Goal: Information Seeking & Learning: Learn about a topic

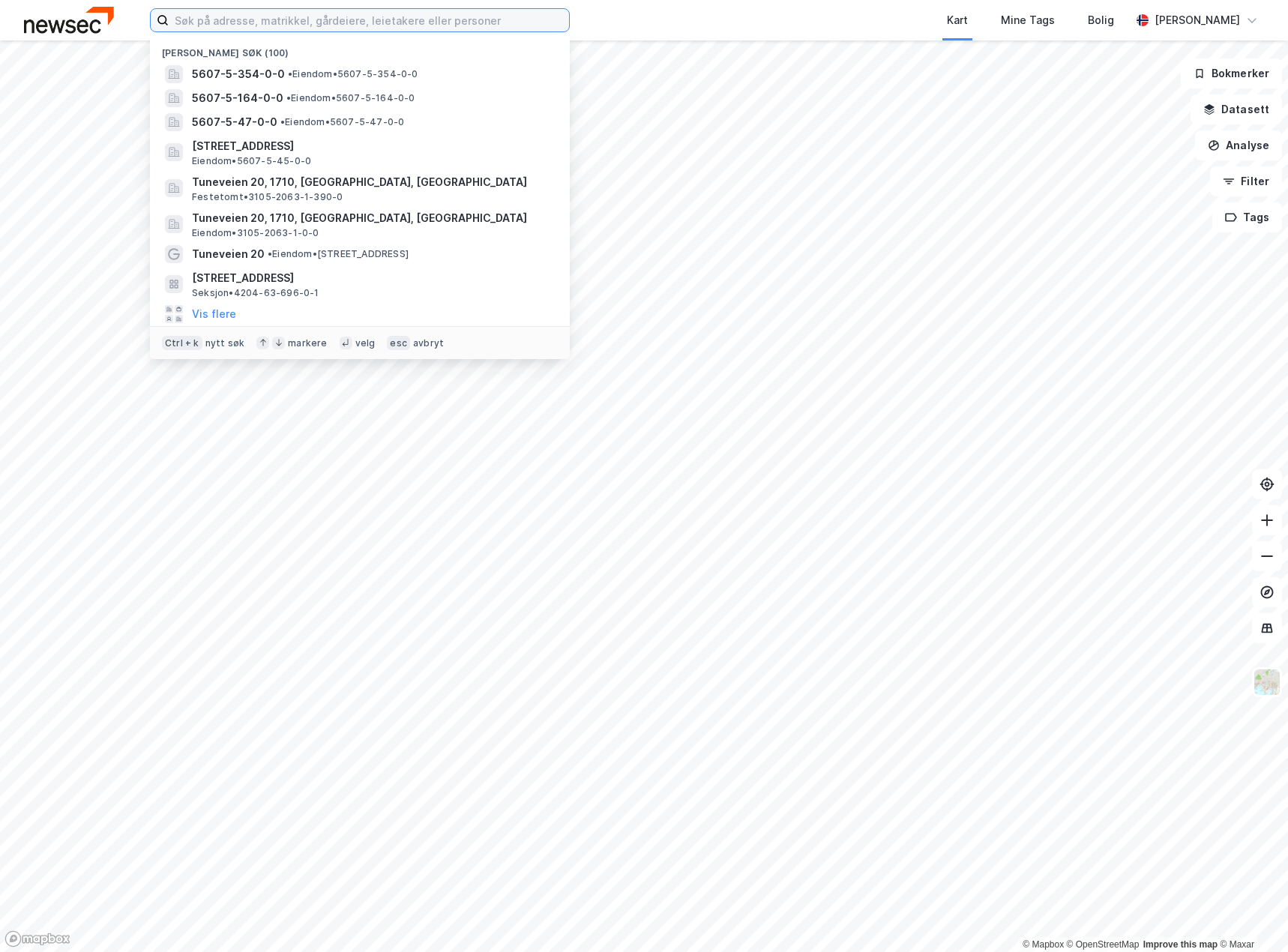
click at [307, 16] on input at bounding box center [369, 20] width 401 height 23
paste input "3201-41-819-0-0"
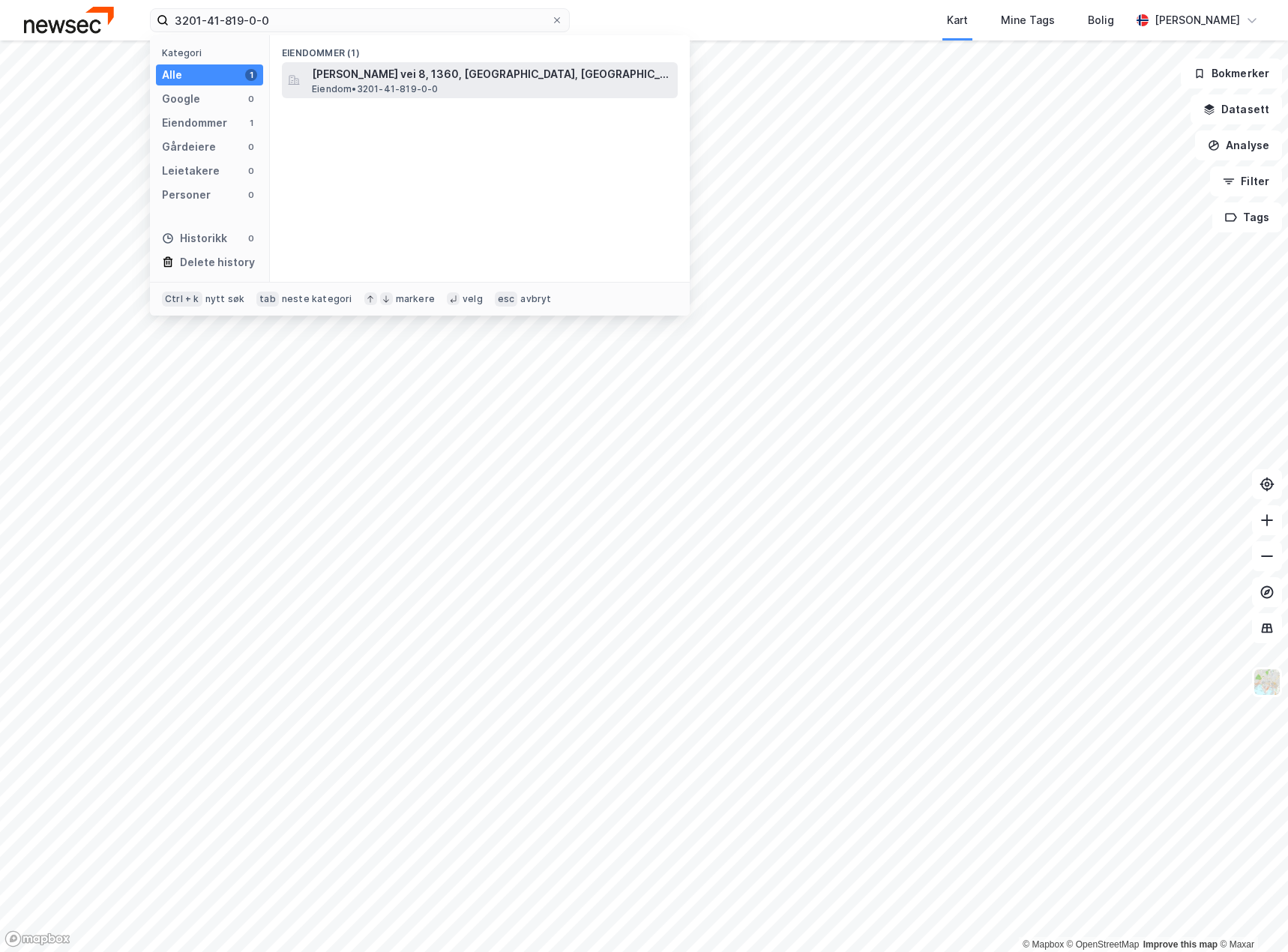
click at [377, 83] on span "Eiendom • 3201-41-819-0-0" at bounding box center [375, 89] width 127 height 12
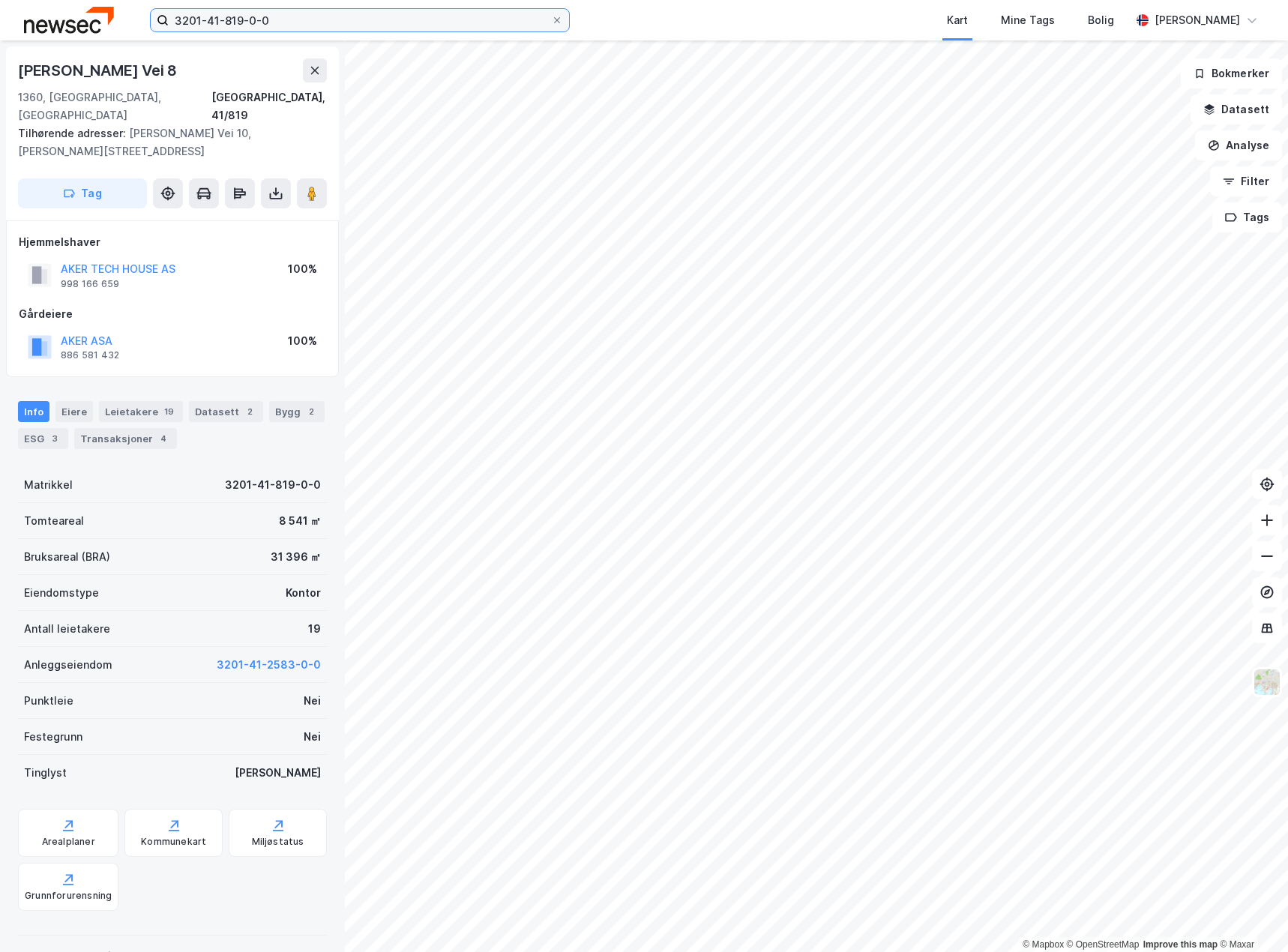
click at [384, 17] on input "3201-41-819-0-0" at bounding box center [359, 20] width 382 height 23
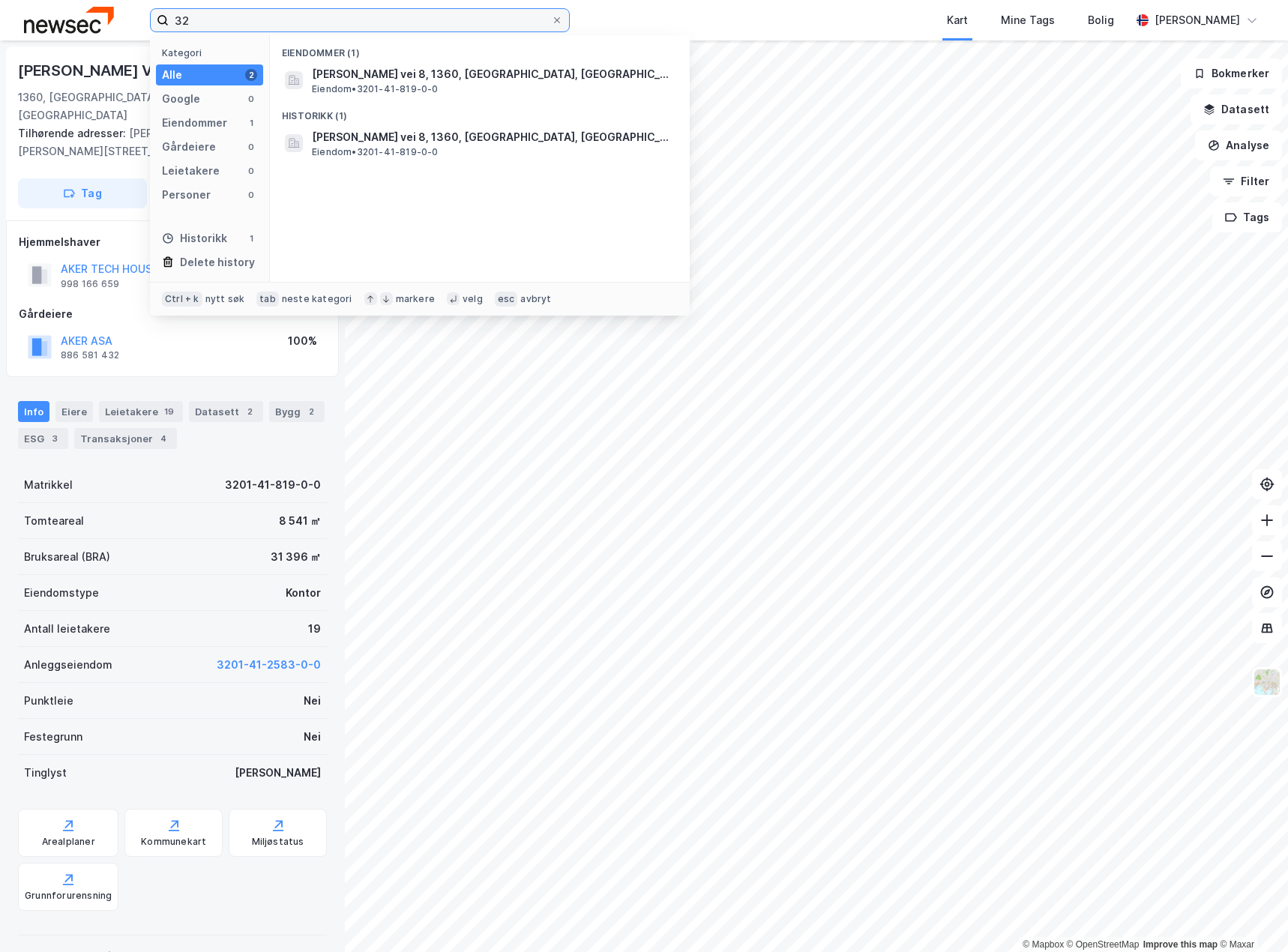
type input "3"
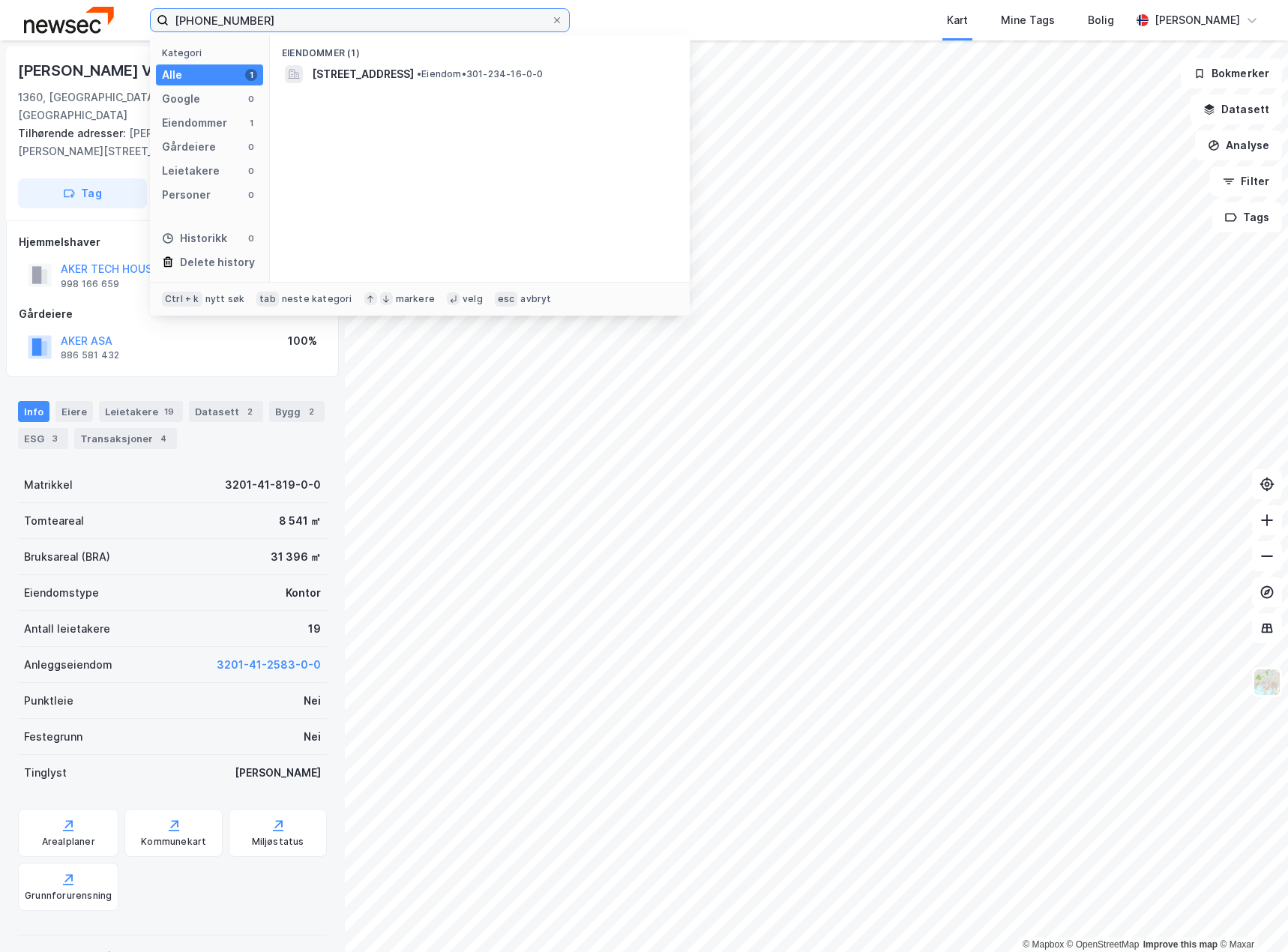
type input "[PHONE_NUMBER]"
click at [137, 128] on div "Tilhørende adresser: [PERSON_NAME][STREET_ADDRESS][PERSON_NAME]" at bounding box center [166, 142] width 297 height 36
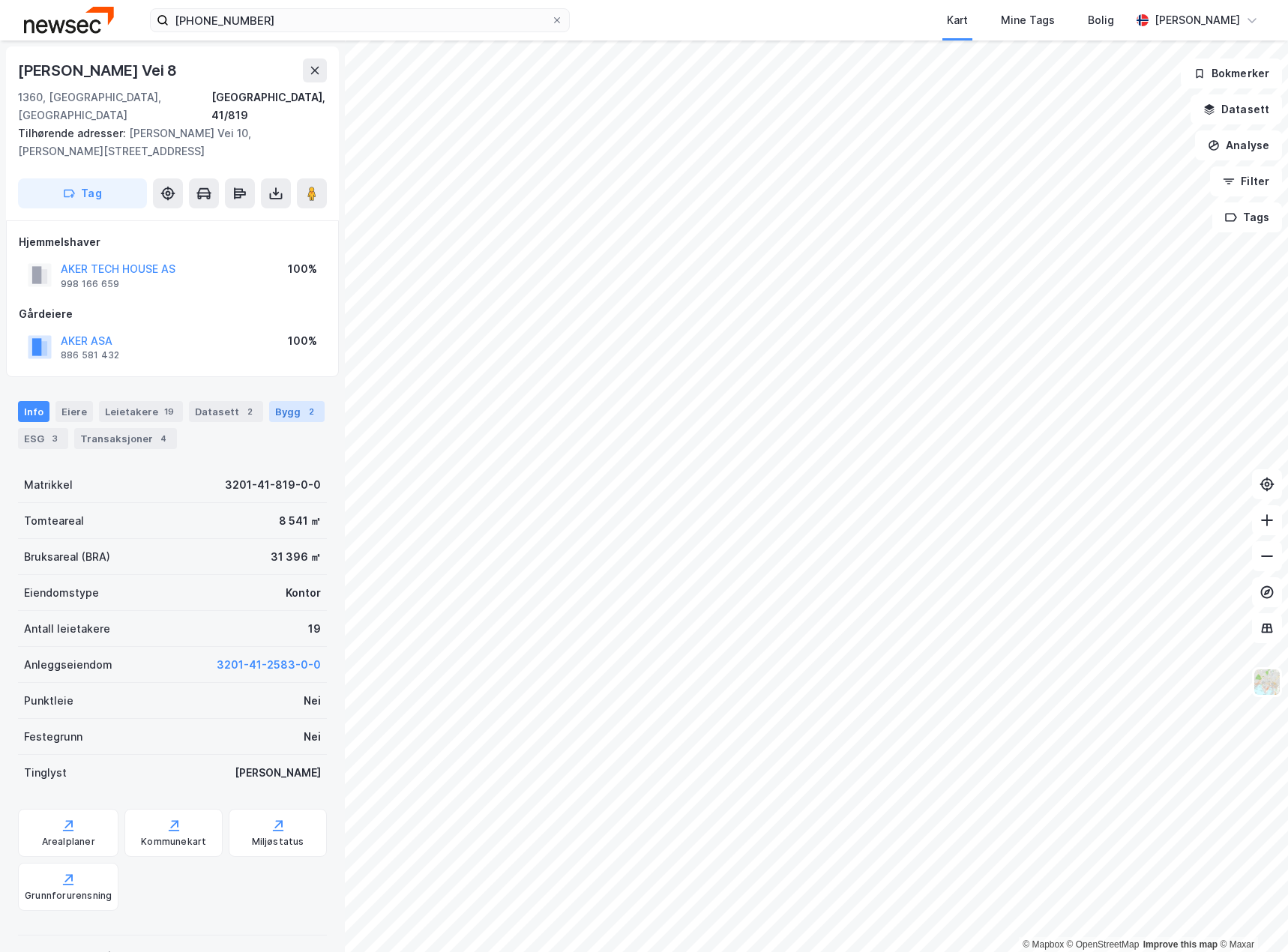
click at [289, 401] on div "Bygg 2" at bounding box center [296, 411] width 55 height 21
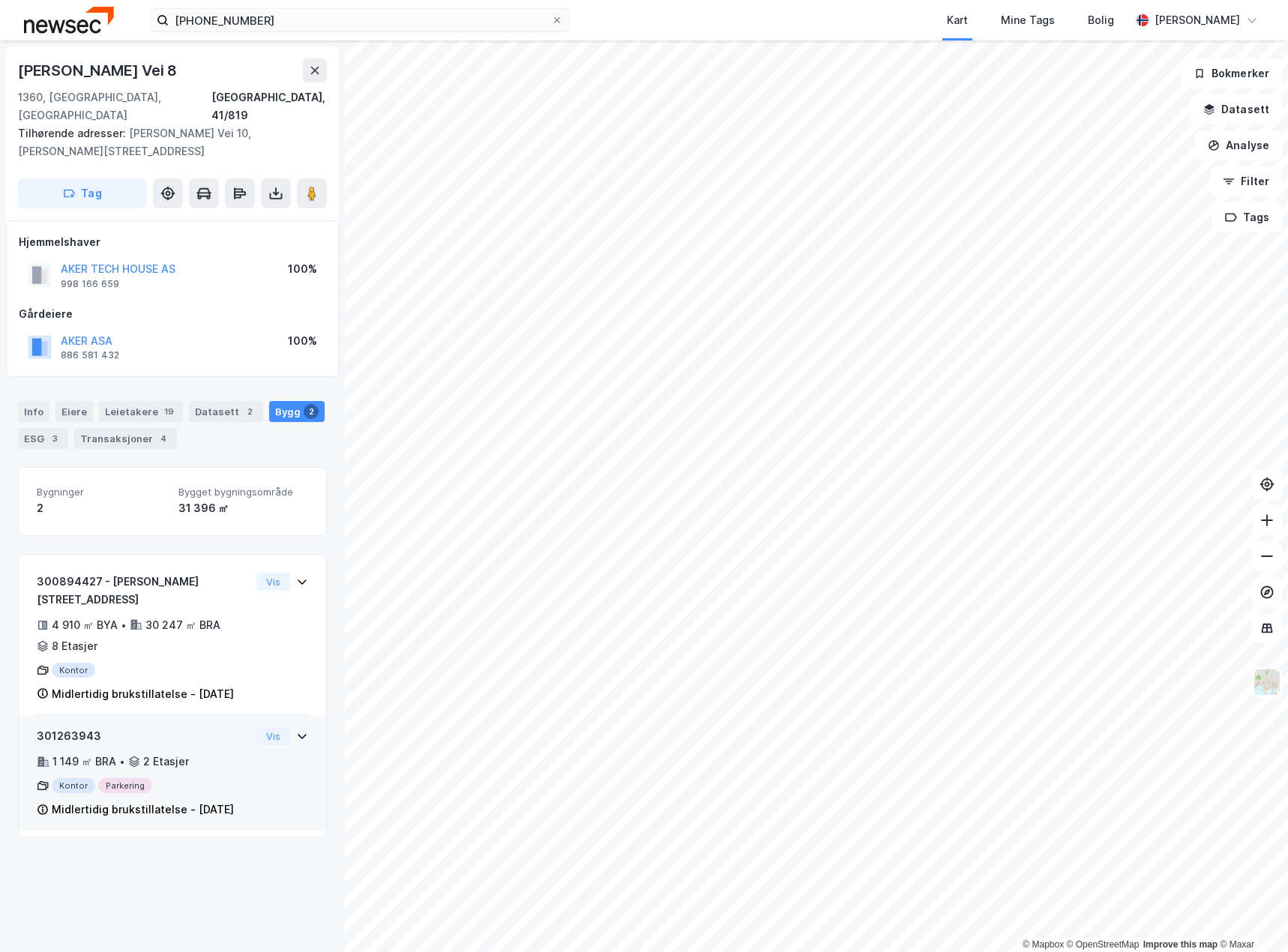
click at [244, 763] on div "301263943 1 149 ㎡ BRA • 2 Etasjer Kontor Parkering Midlertidig brukstillatelse …" at bounding box center [172, 779] width 271 height 103
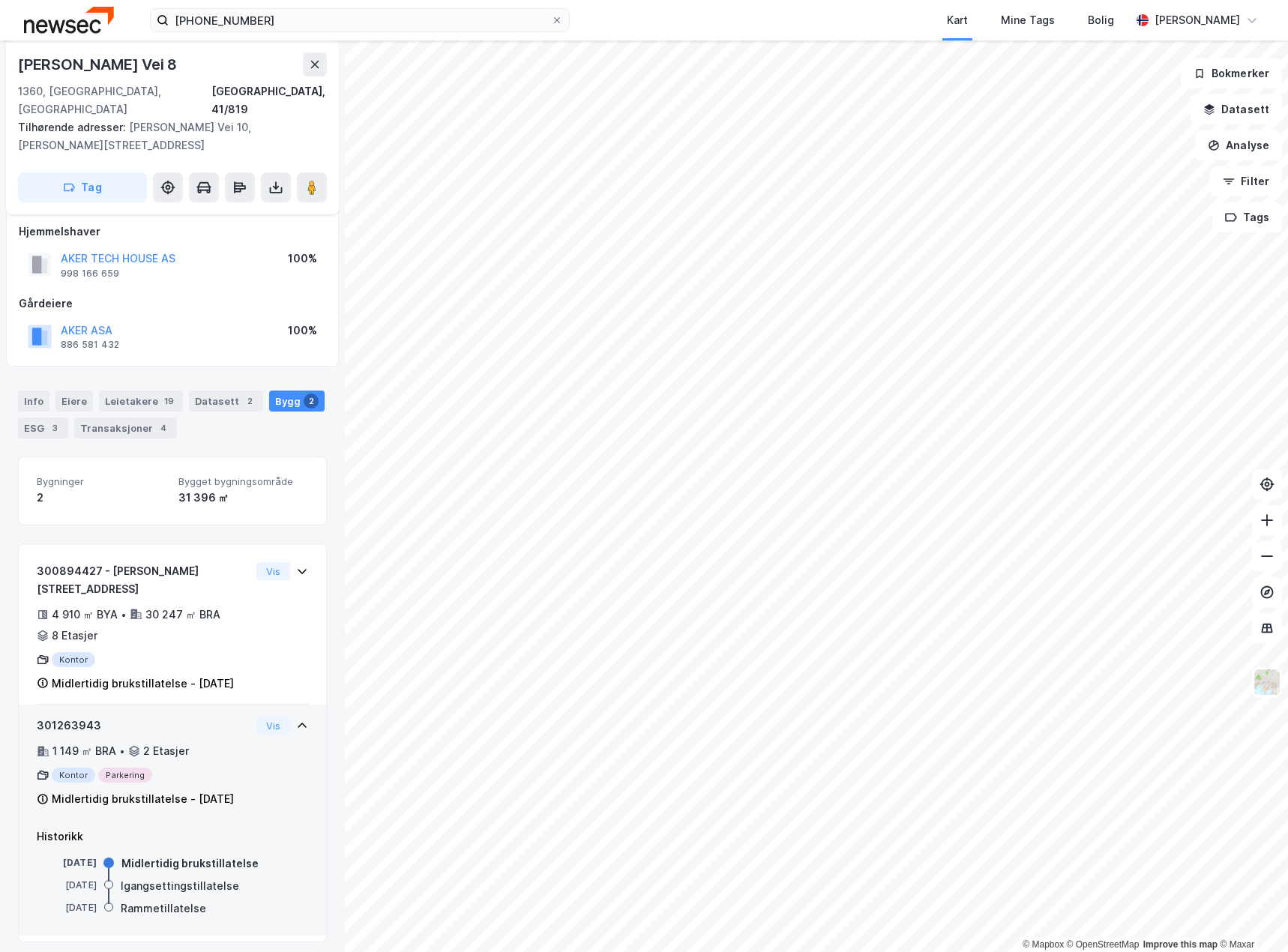
scroll to position [19, 0]
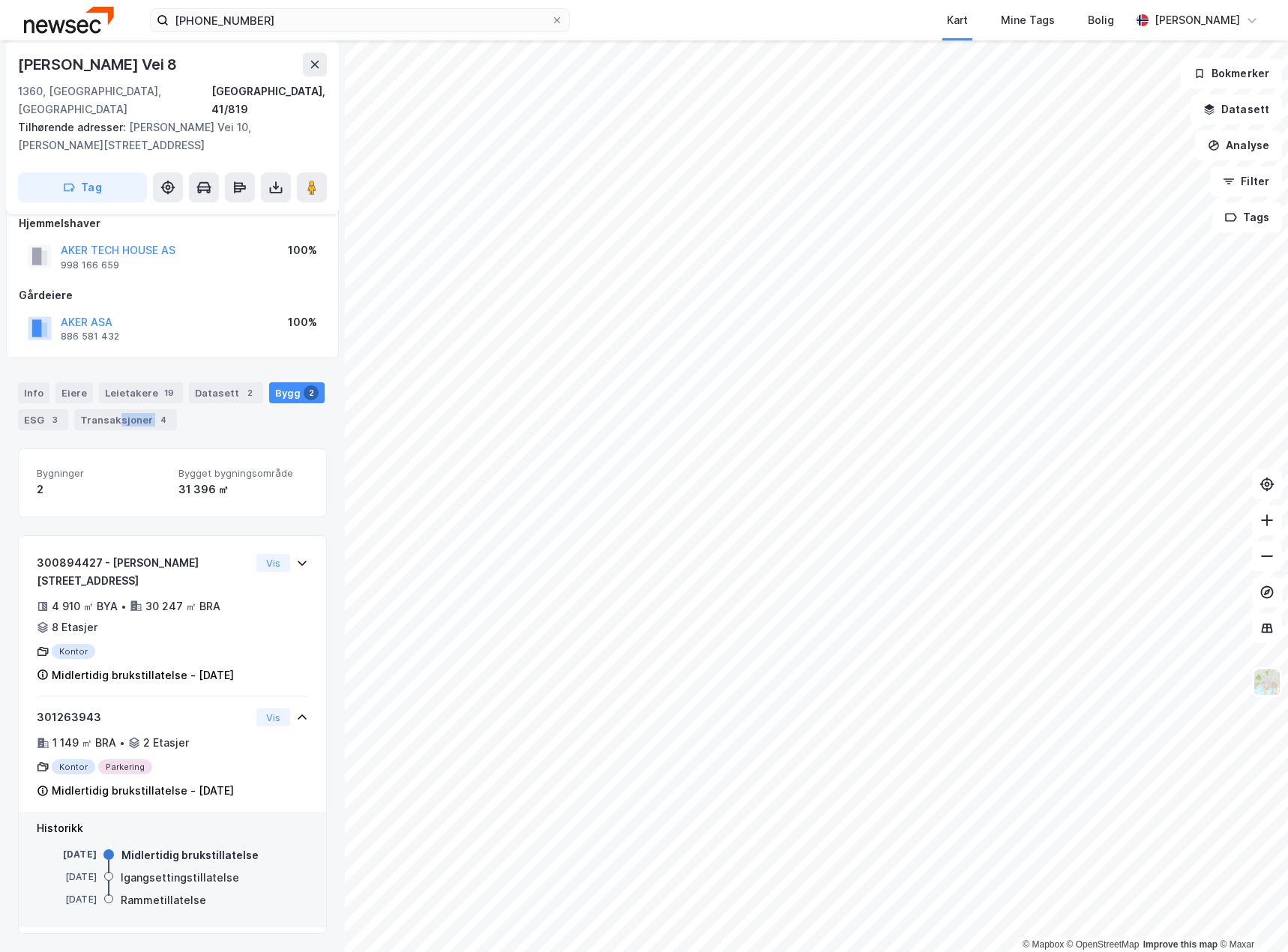
click at [114, 409] on div "Transaksjoner 4" at bounding box center [125, 419] width 103 height 21
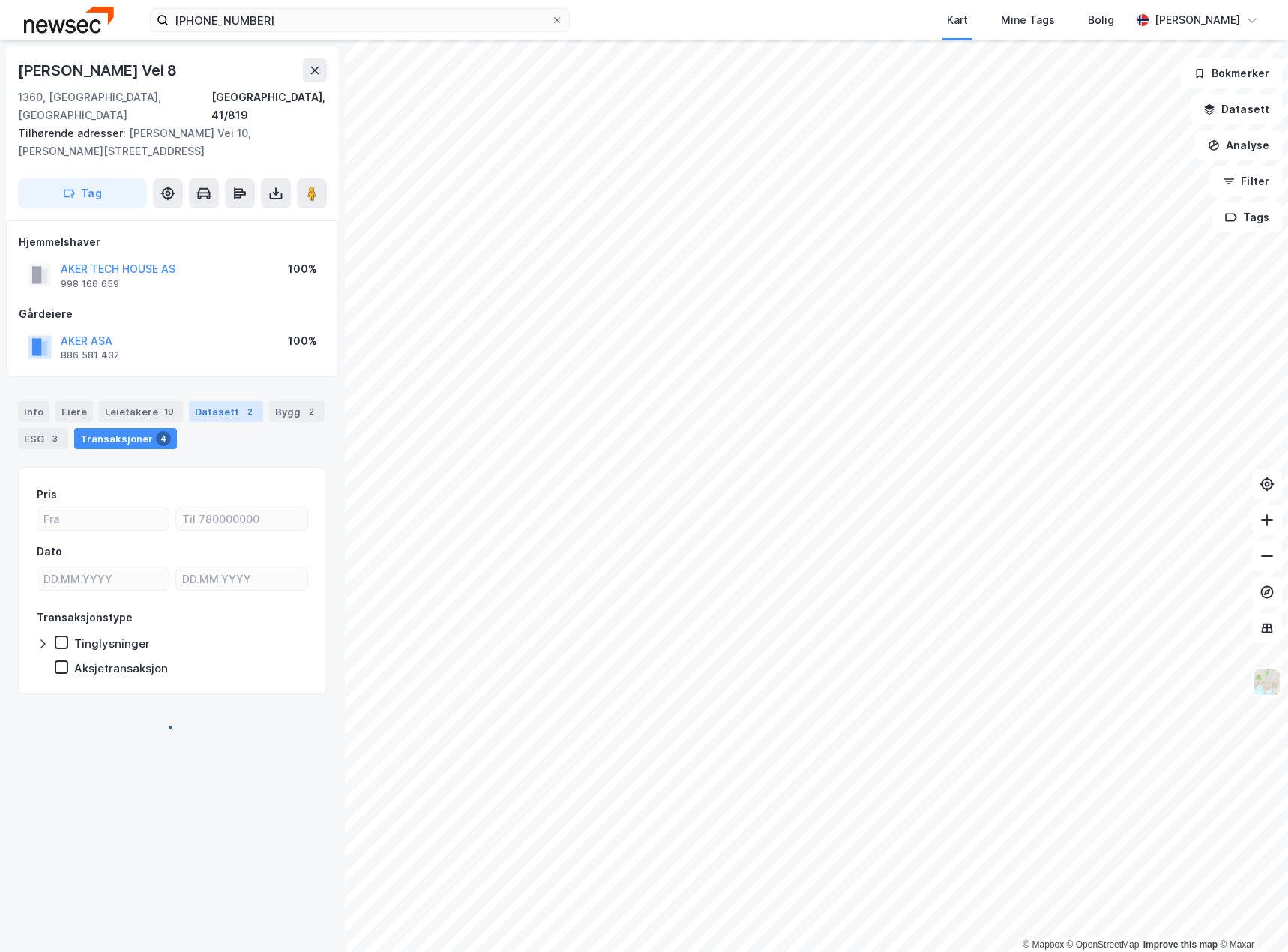
click at [220, 401] on div "Datasett 2" at bounding box center [226, 411] width 74 height 21
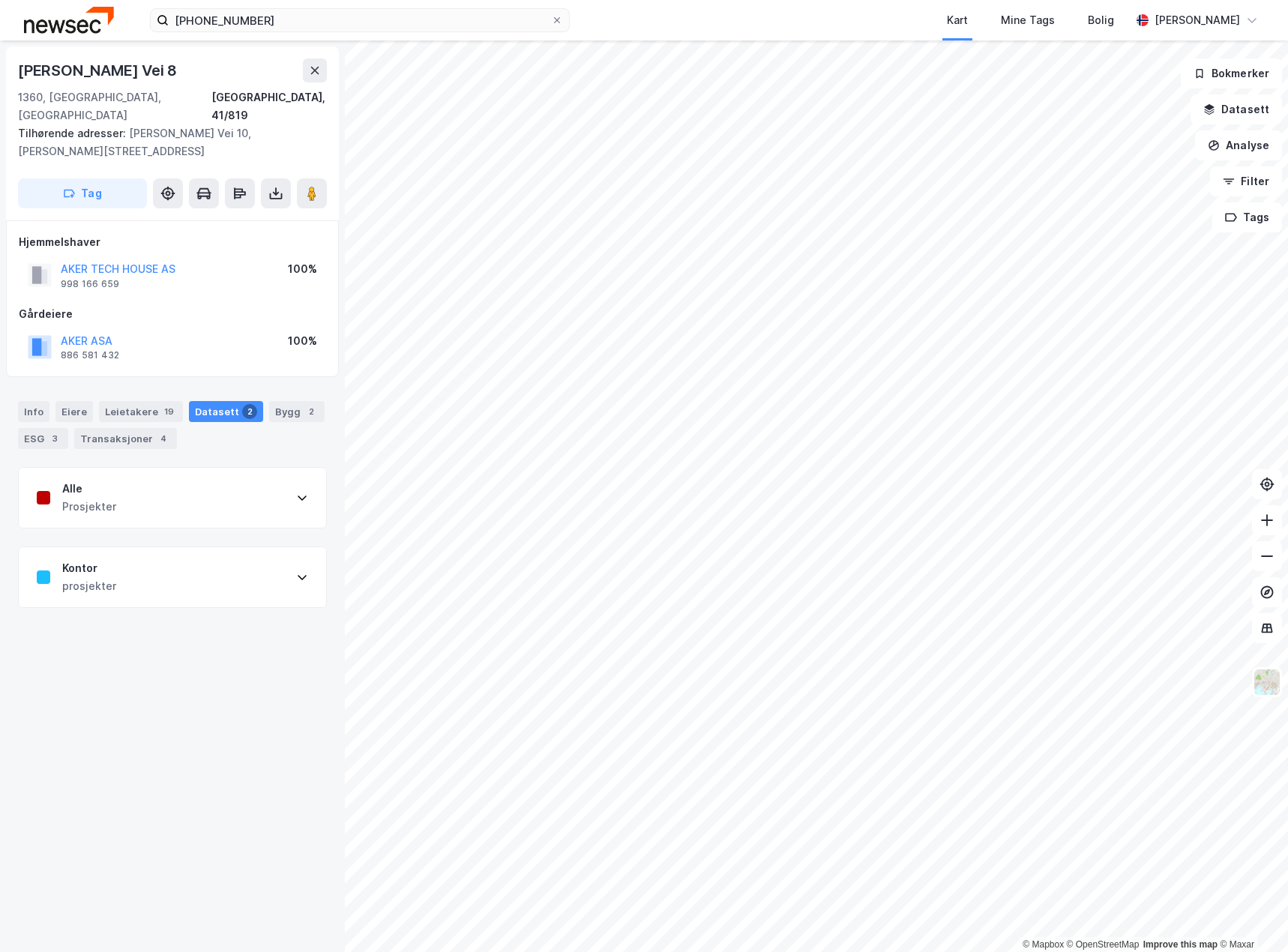
click at [181, 485] on div "Alle Prosjekter" at bounding box center [172, 497] width 307 height 60
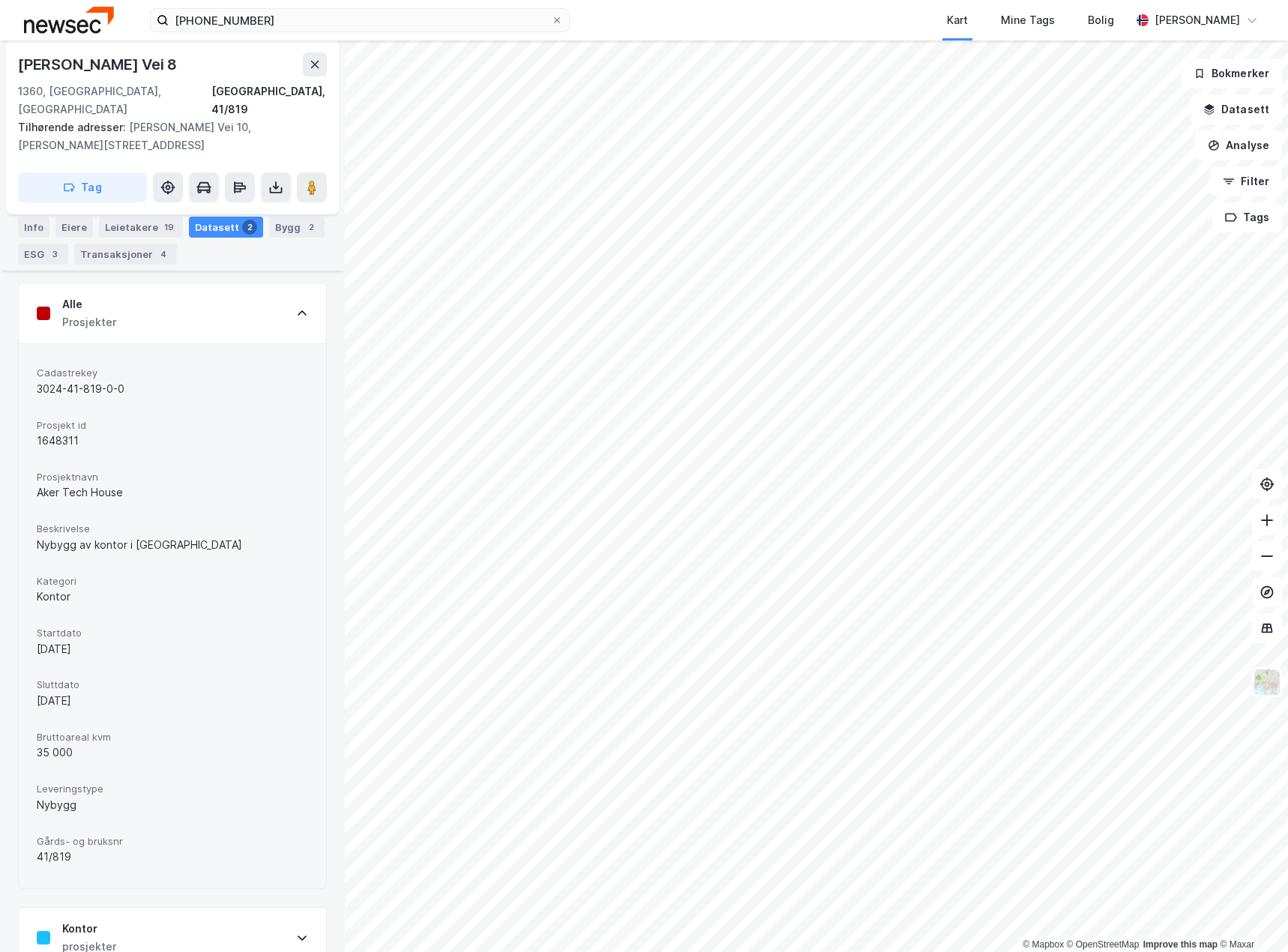
scroll to position [201, 0]
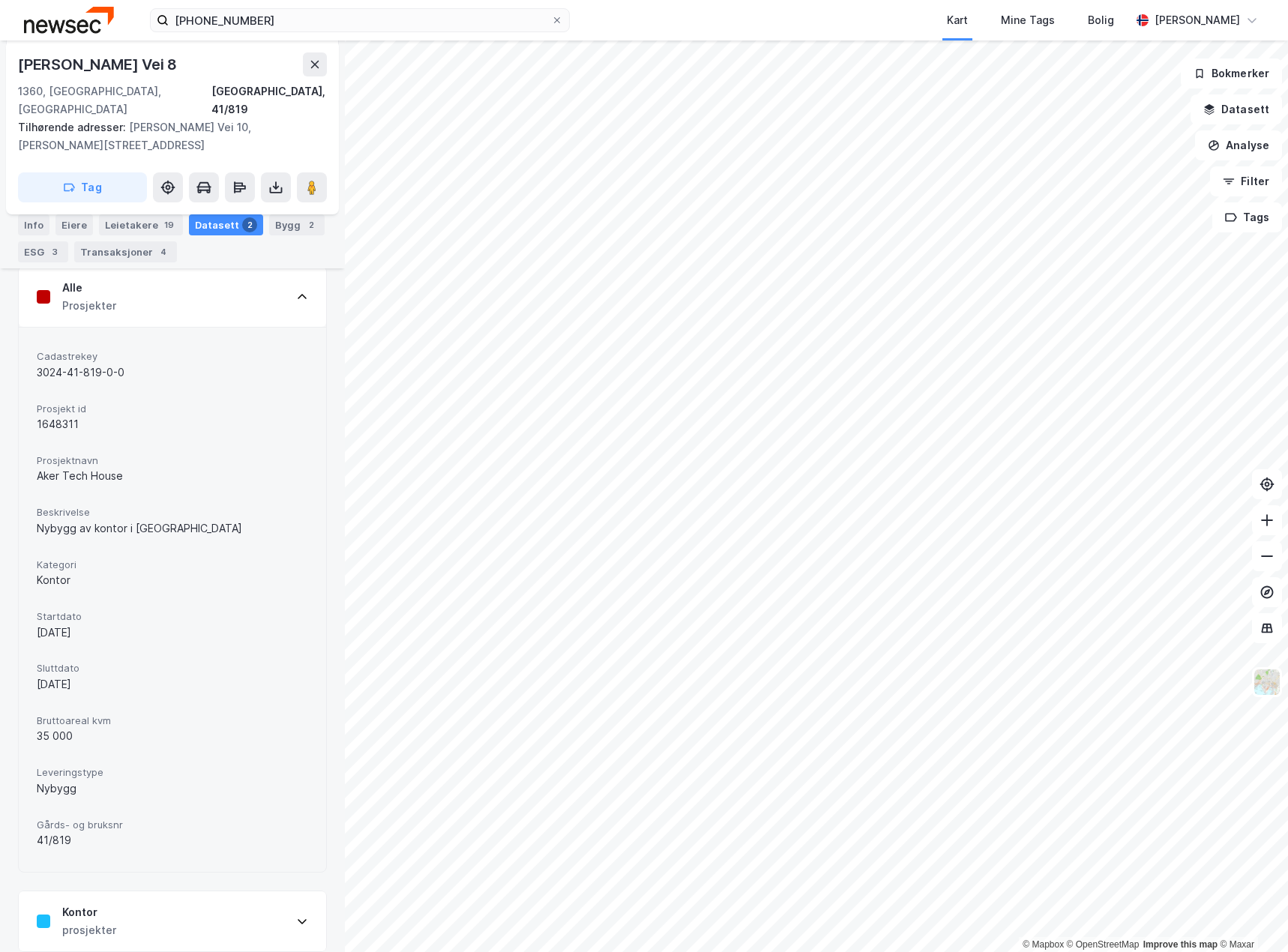
click at [142, 908] on div "Kontor prosjekter" at bounding box center [172, 921] width 307 height 60
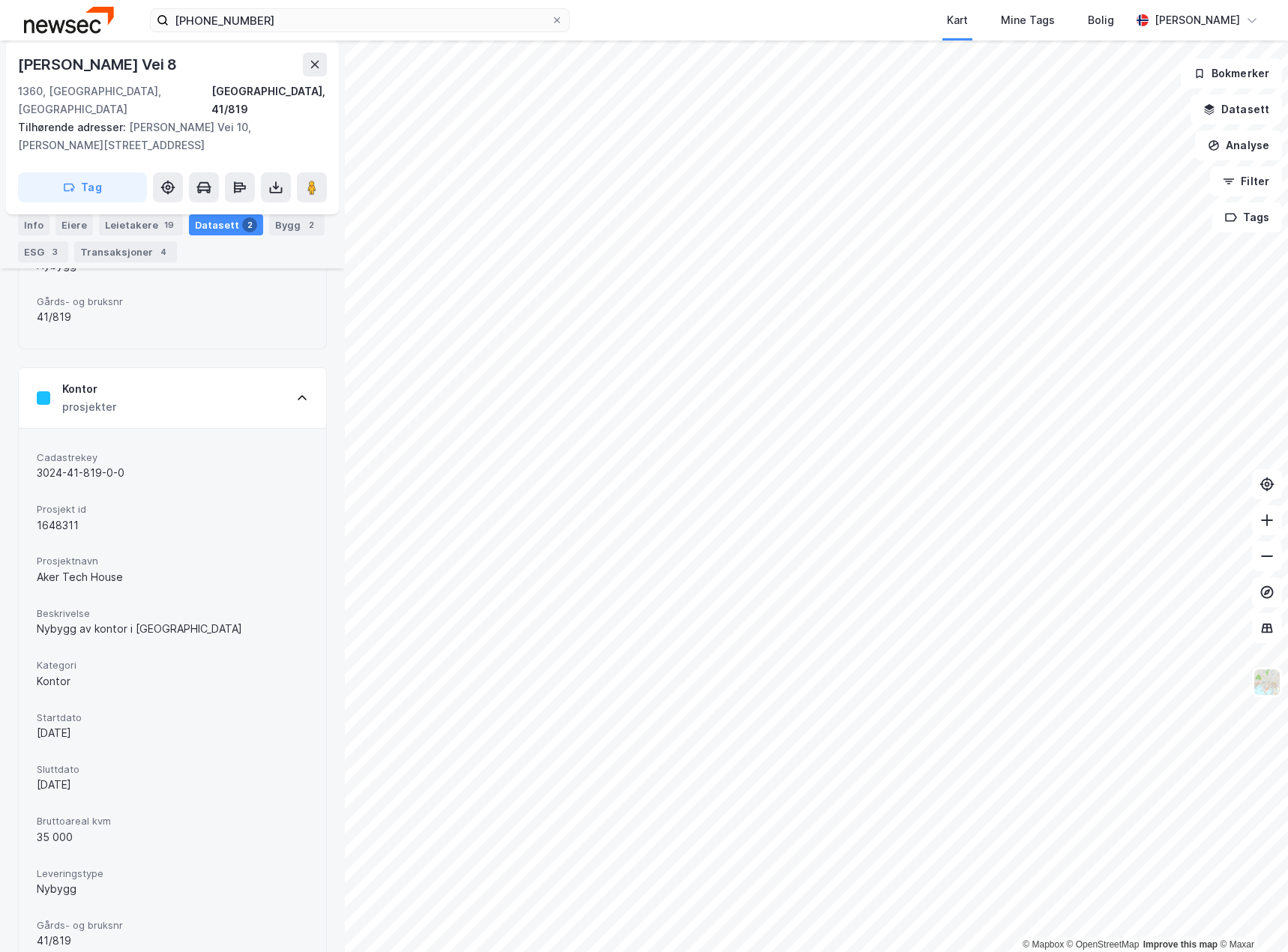
scroll to position [745, 0]
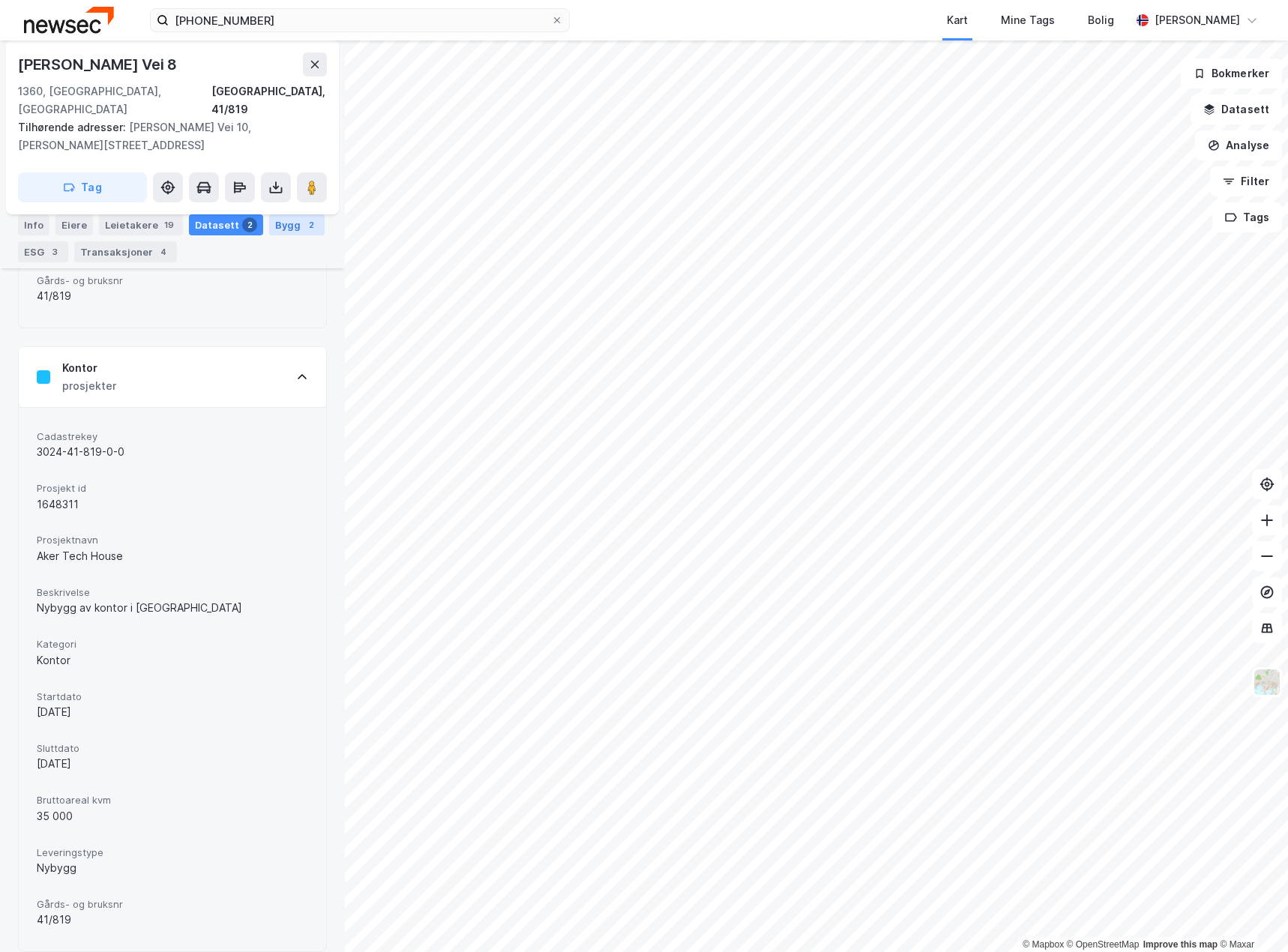
click at [303, 220] on div "2" at bounding box center [310, 224] width 15 height 15
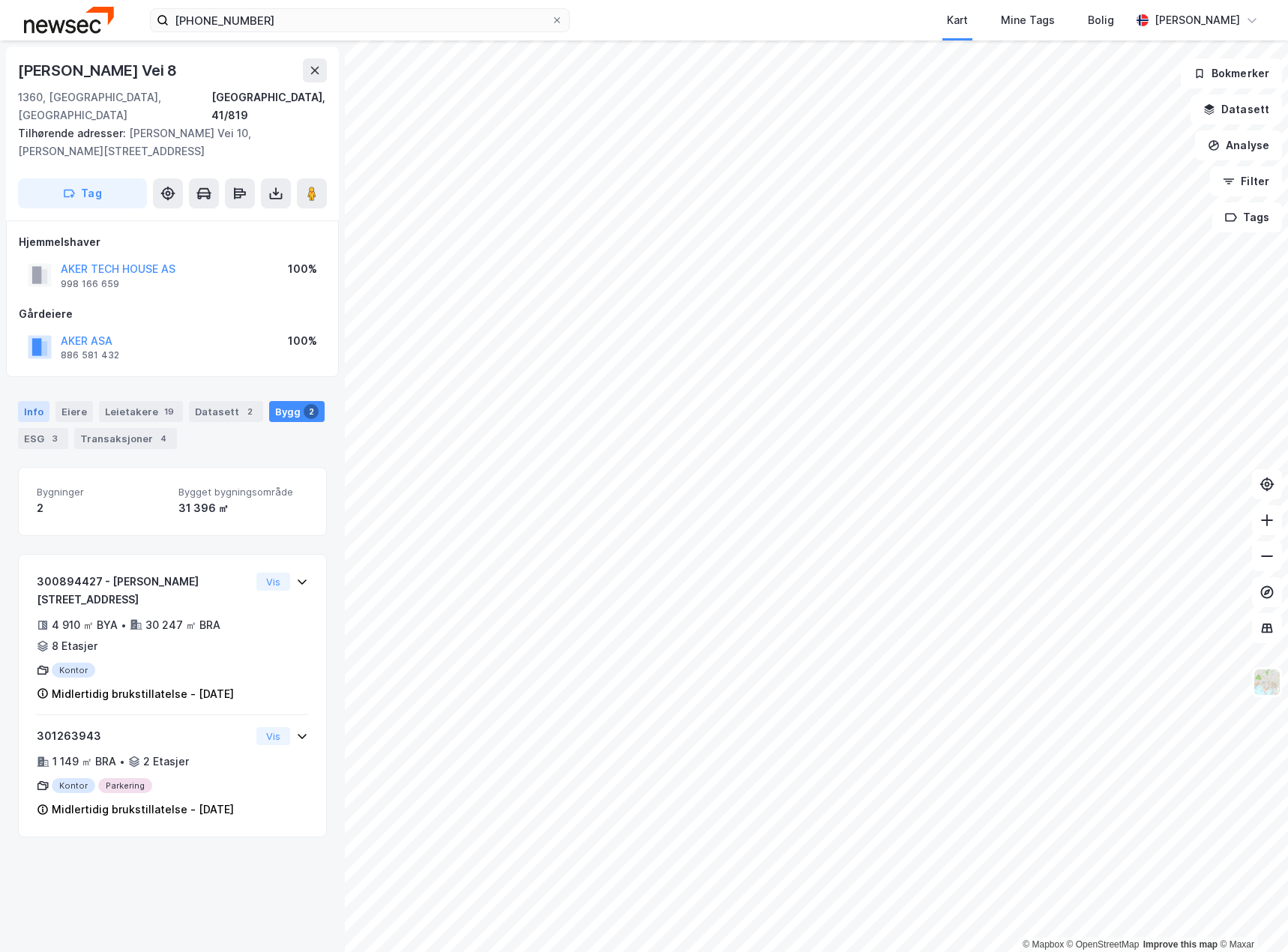
click at [37, 401] on div "Info" at bounding box center [33, 411] width 31 height 21
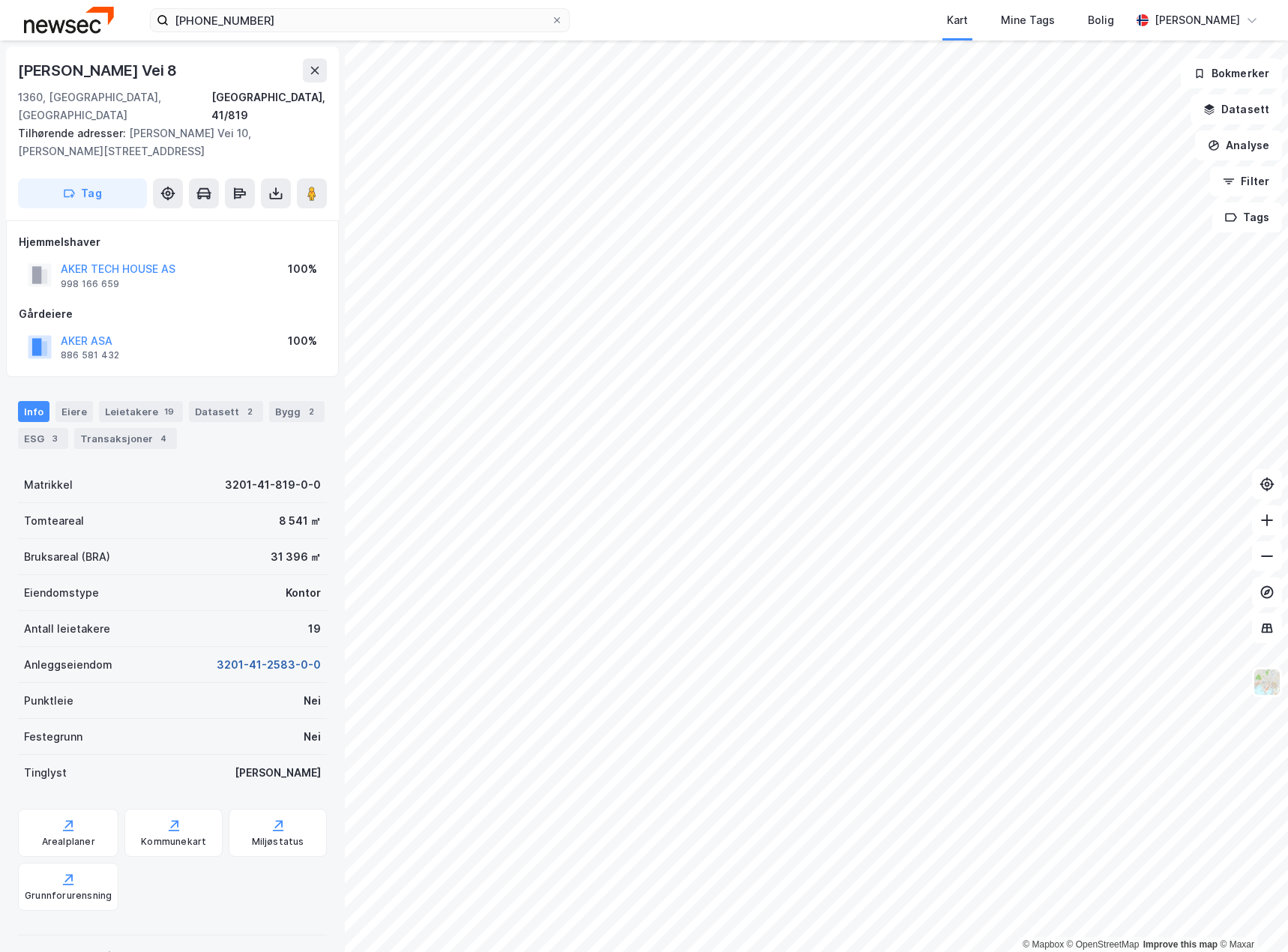
click at [257, 656] on button "3201-41-2583-0-0" at bounding box center [269, 664] width 104 height 18
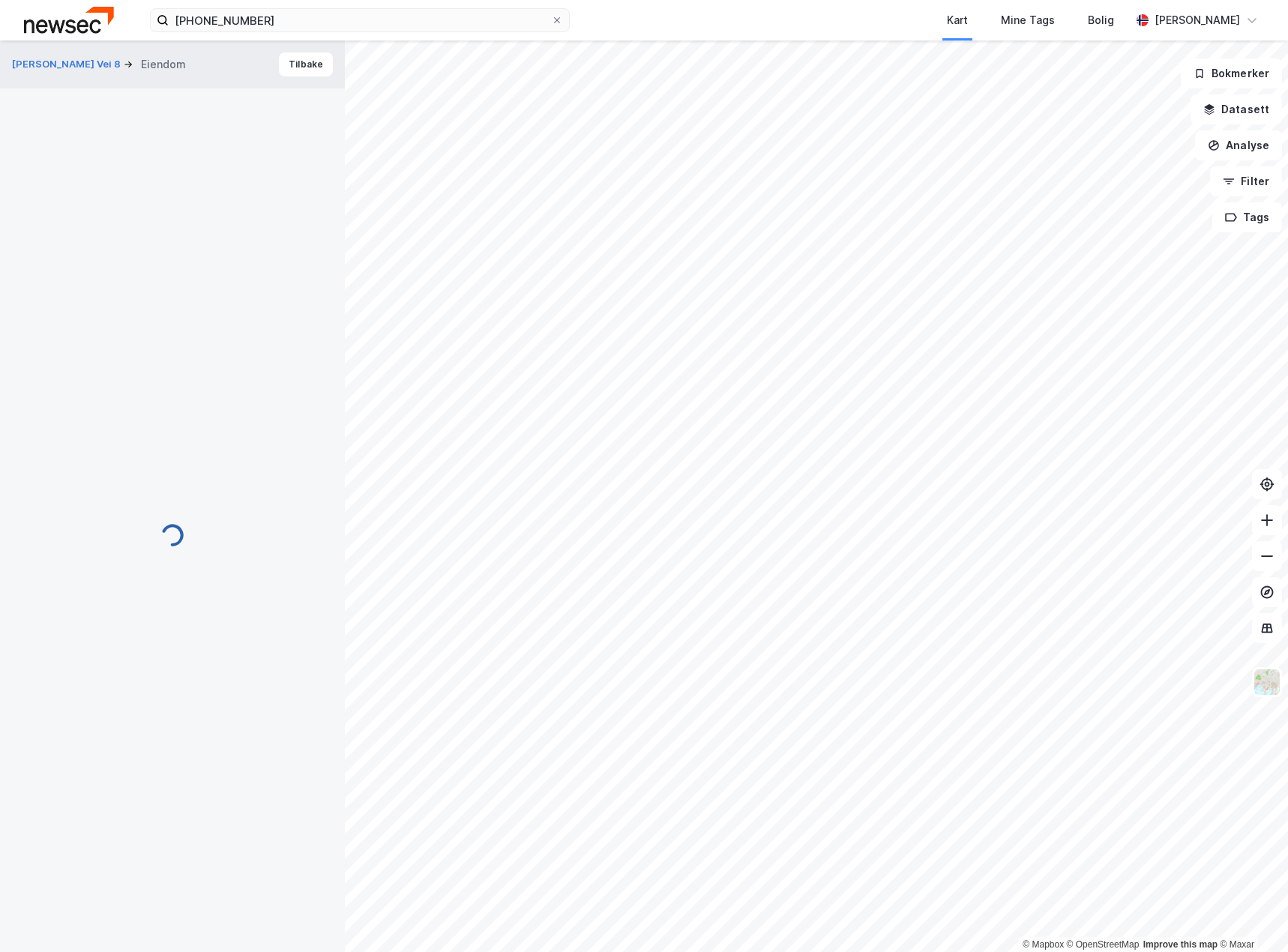
scroll to position [1, 0]
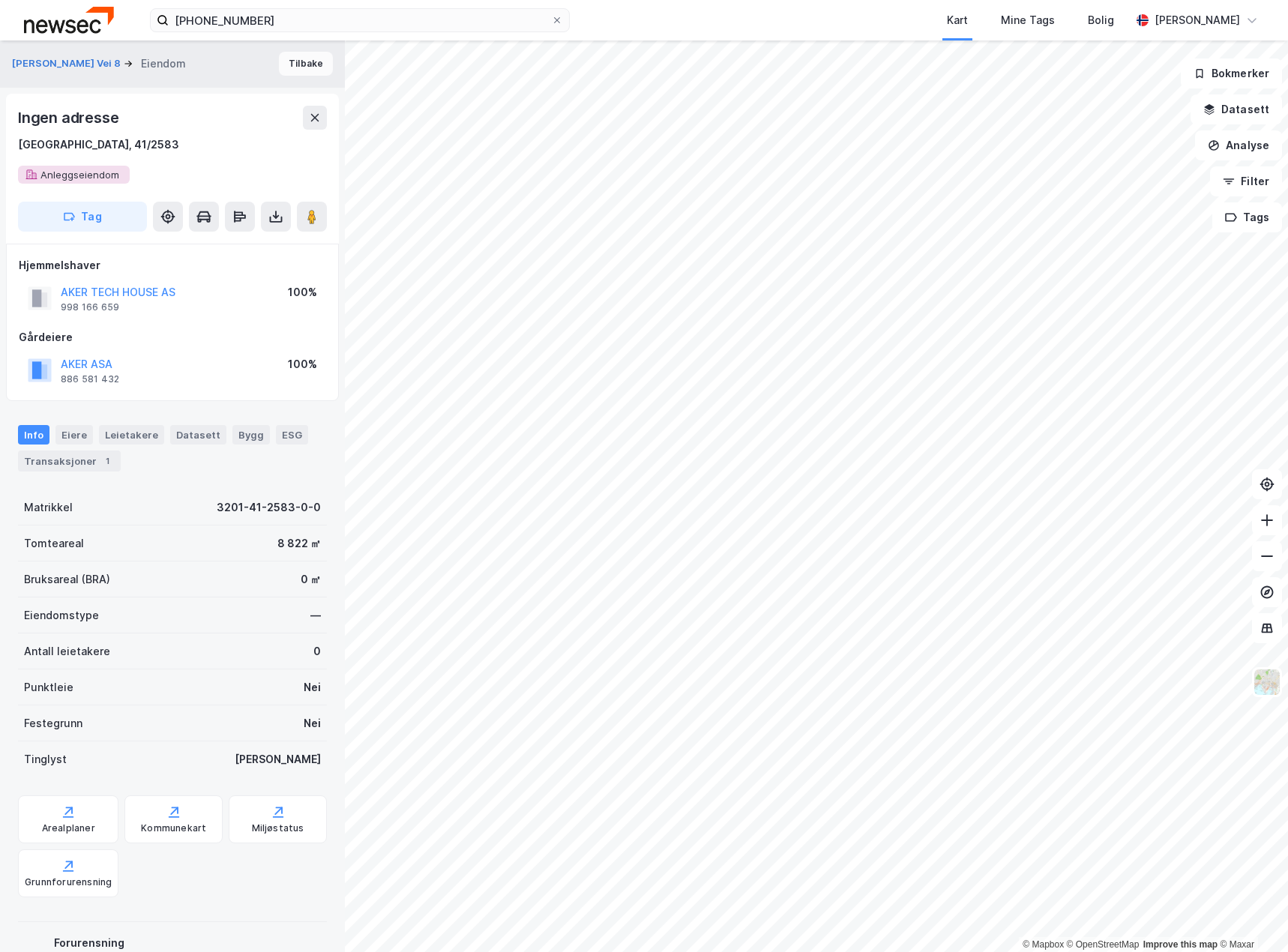
click at [293, 66] on button "Tilbake" at bounding box center [306, 63] width 54 height 24
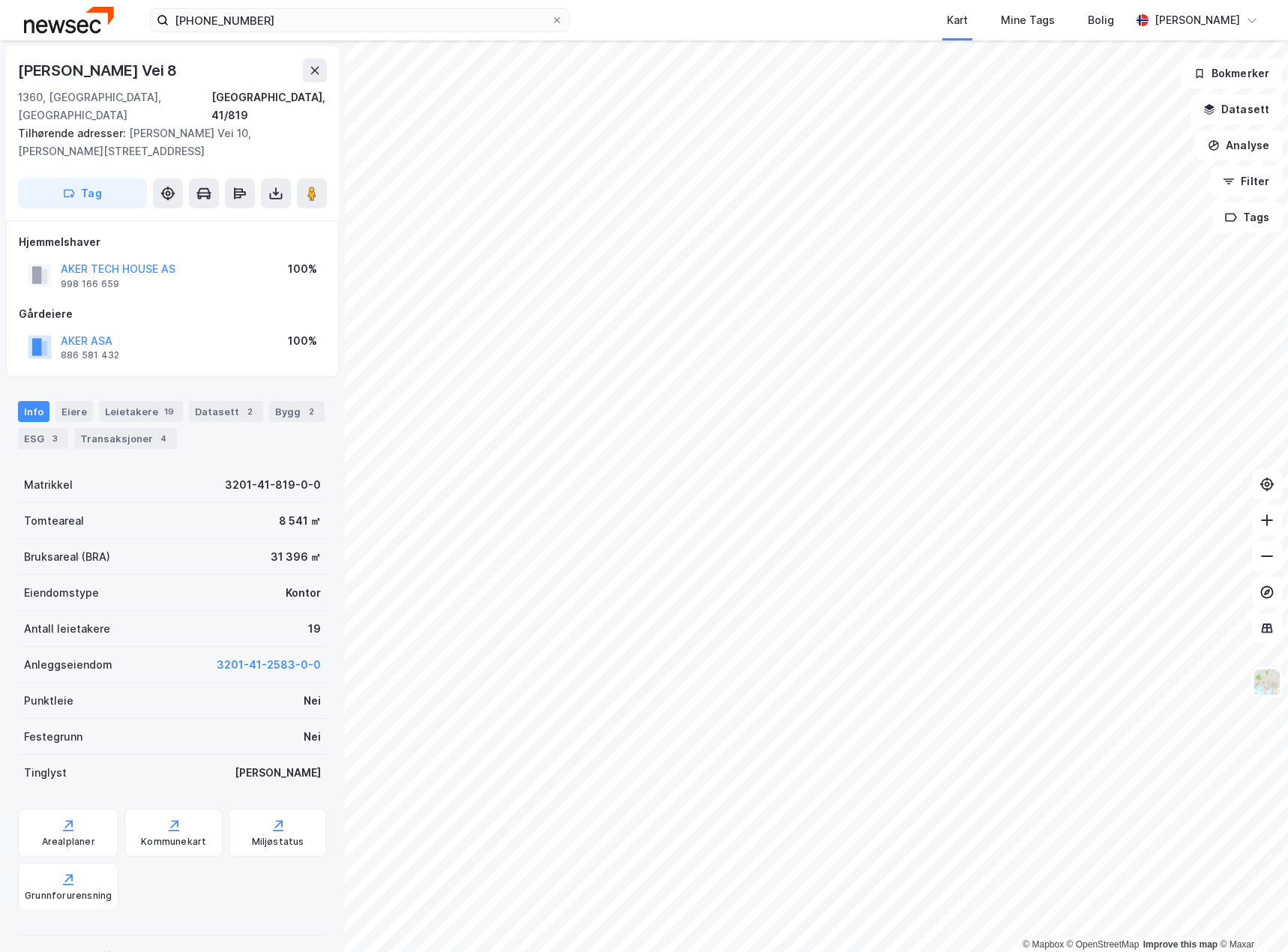
scroll to position [1, 0]
click at [56, 835] on div "Arealplaner" at bounding box center [68, 841] width 53 height 12
click at [282, 401] on div "Bygg 2" at bounding box center [296, 411] width 55 height 21
